Goal: Task Accomplishment & Management: Manage account settings

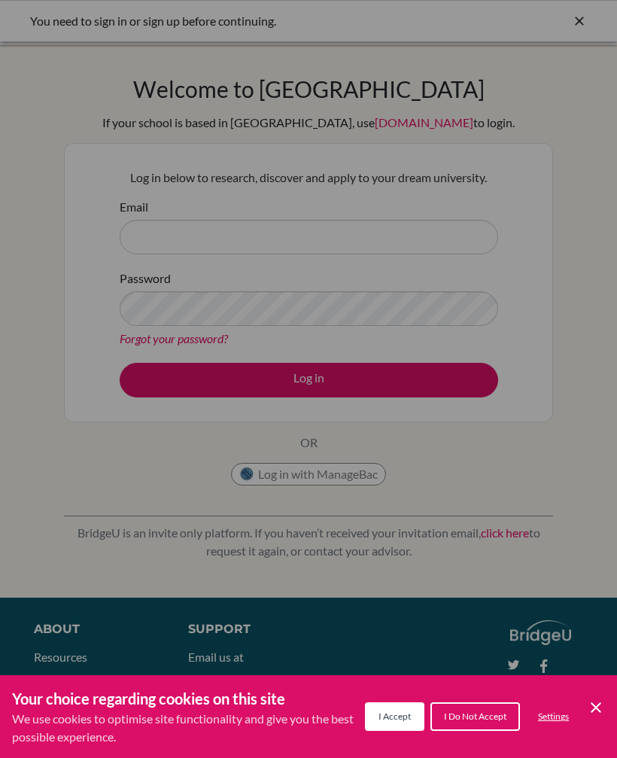
click at [596, 709] on icon "Cookie Control Close Icon" at bounding box center [596, 708] width 18 height 18
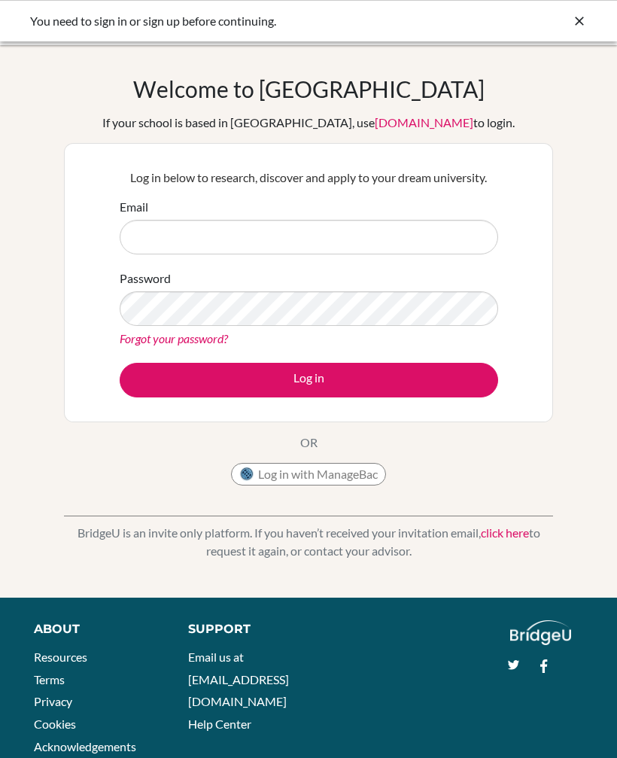
click at [309, 379] on button "Log in" at bounding box center [309, 380] width 379 height 35
click at [301, 254] on input "Email" at bounding box center [309, 237] width 379 height 35
type input "stella.gyamfi@icsghana.info"
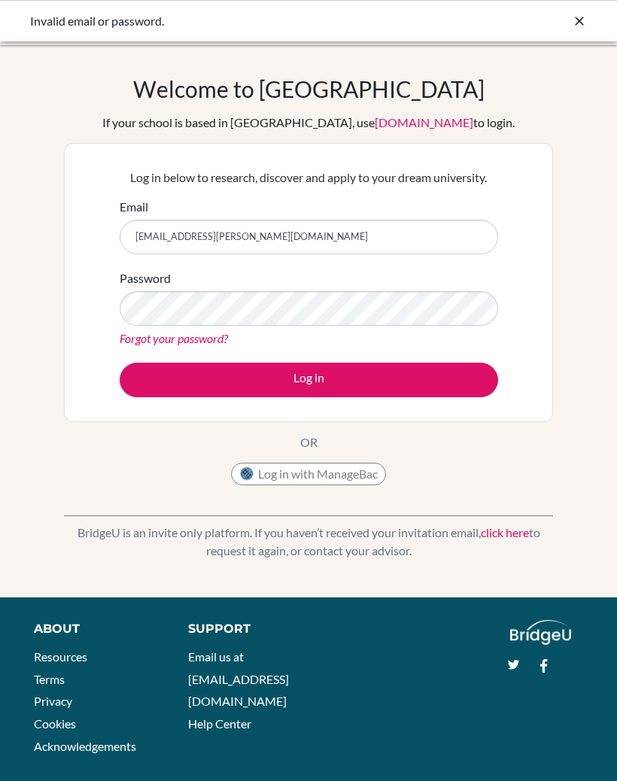
click at [417, 387] on button "Log in" at bounding box center [309, 380] width 379 height 35
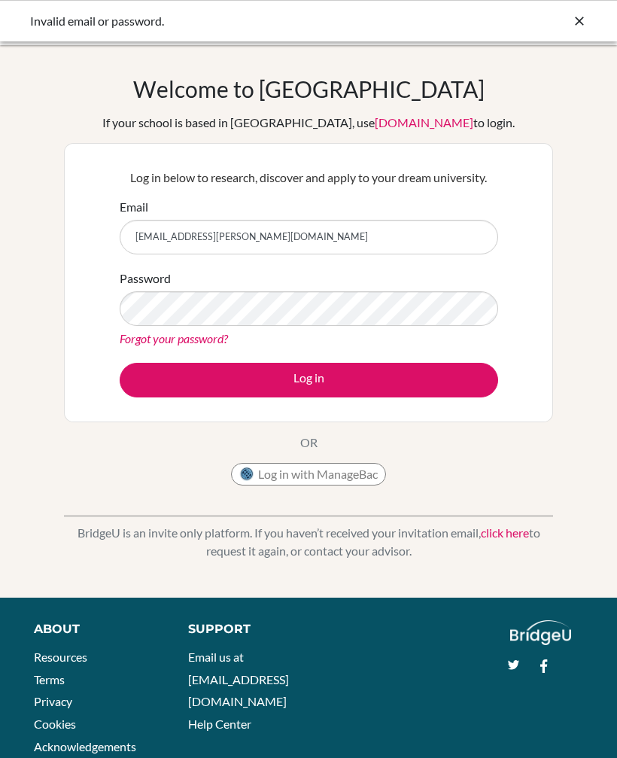
click at [586, 22] on icon at bounding box center [579, 21] width 15 height 15
